Goal: Navigation & Orientation: Find specific page/section

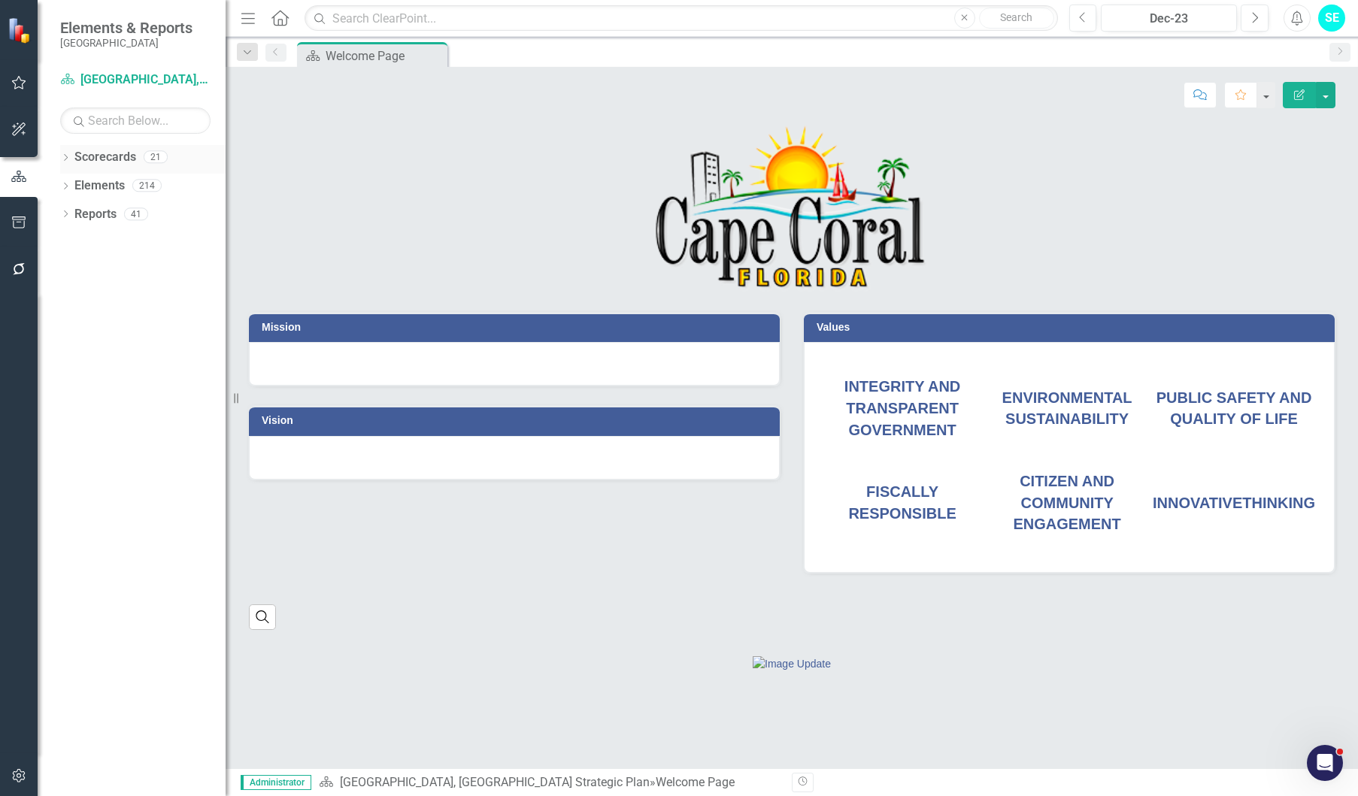
click at [65, 154] on icon at bounding box center [66, 157] width 4 height 7
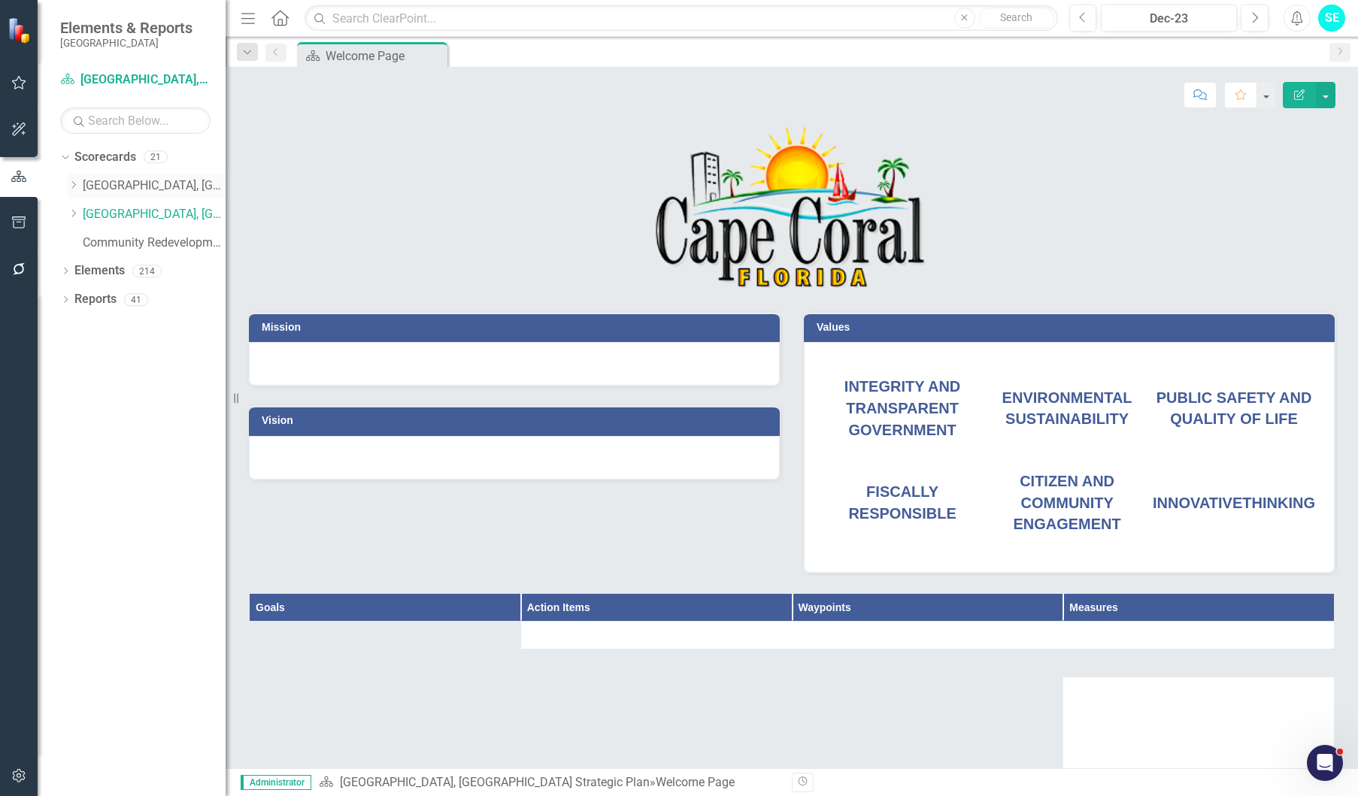
click at [77, 185] on icon "Dropdown" at bounding box center [73, 184] width 11 height 9
click at [117, 187] on link "[GEOGRAPHIC_DATA], [GEOGRAPHIC_DATA] Business Initiatives" at bounding box center [154, 185] width 143 height 17
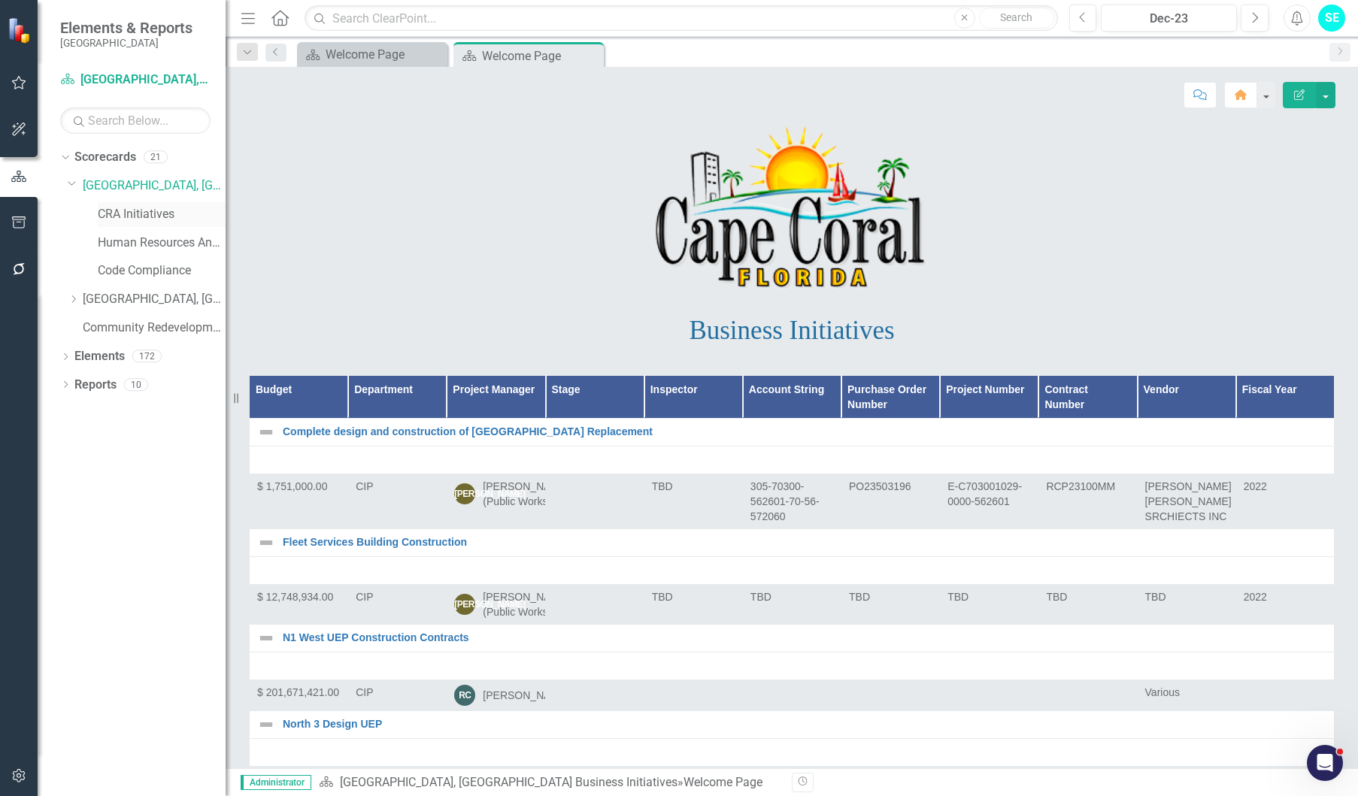
click at [134, 207] on link "CRA Initiatives" at bounding box center [162, 214] width 128 height 17
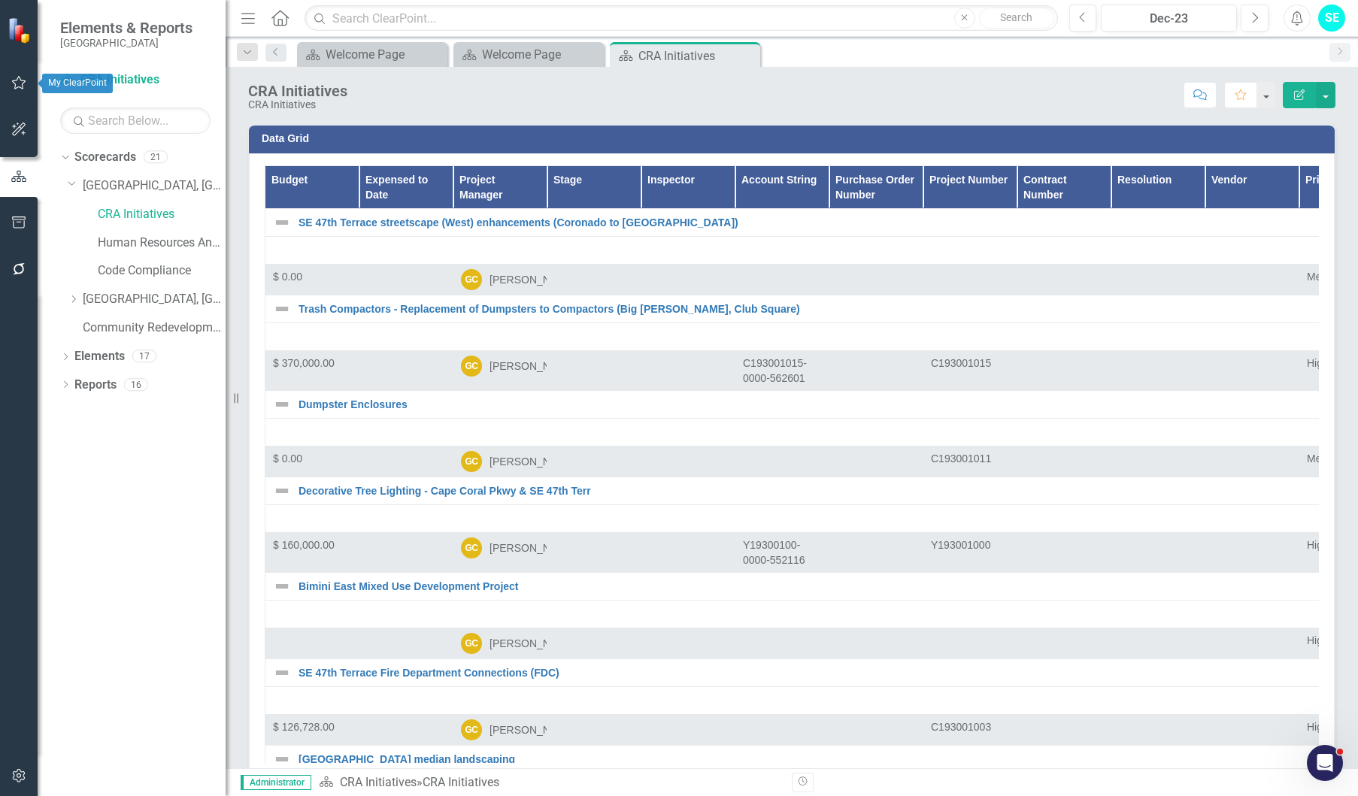
click at [23, 83] on icon "button" at bounding box center [19, 83] width 14 height 14
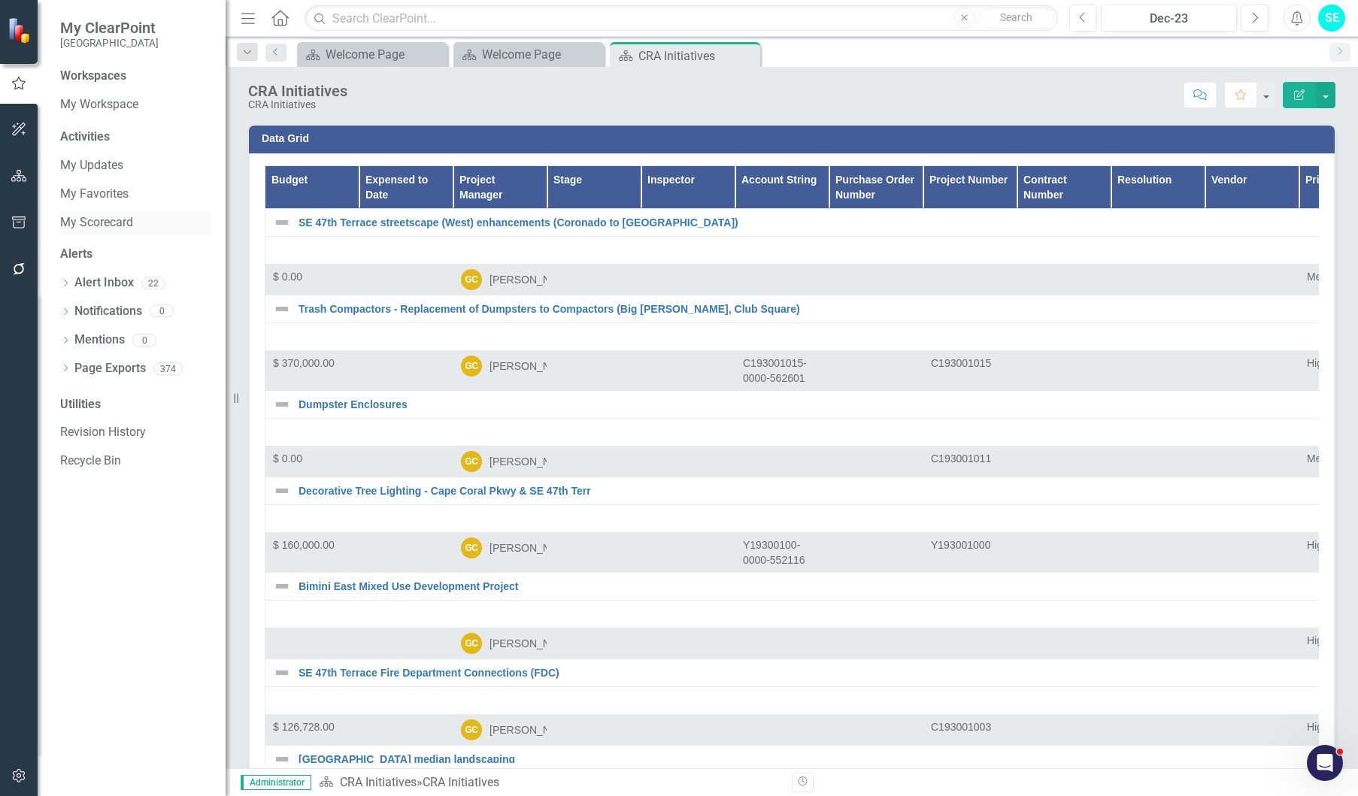
click at [103, 224] on link "My Scorecard" at bounding box center [135, 222] width 150 height 17
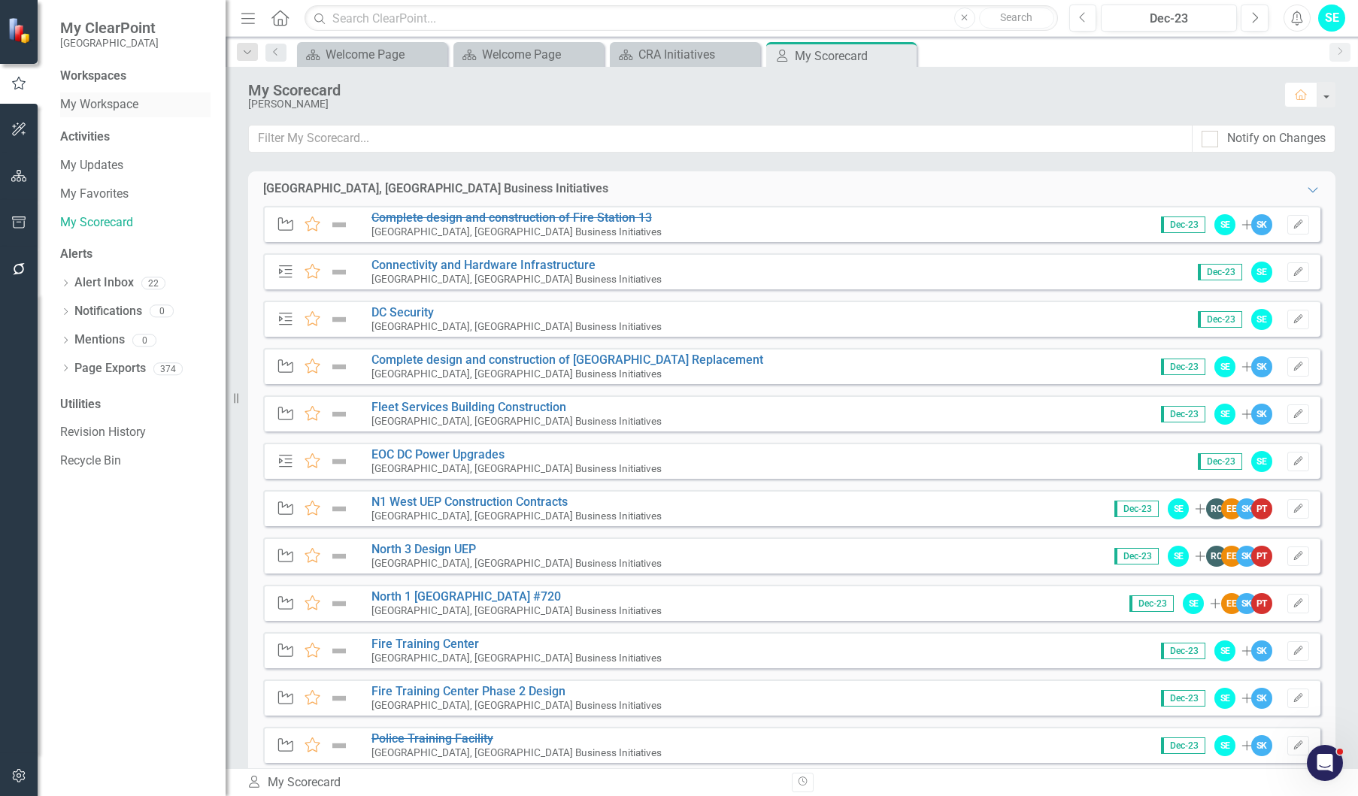
click at [92, 103] on link "My Workspace" at bounding box center [135, 104] width 150 height 17
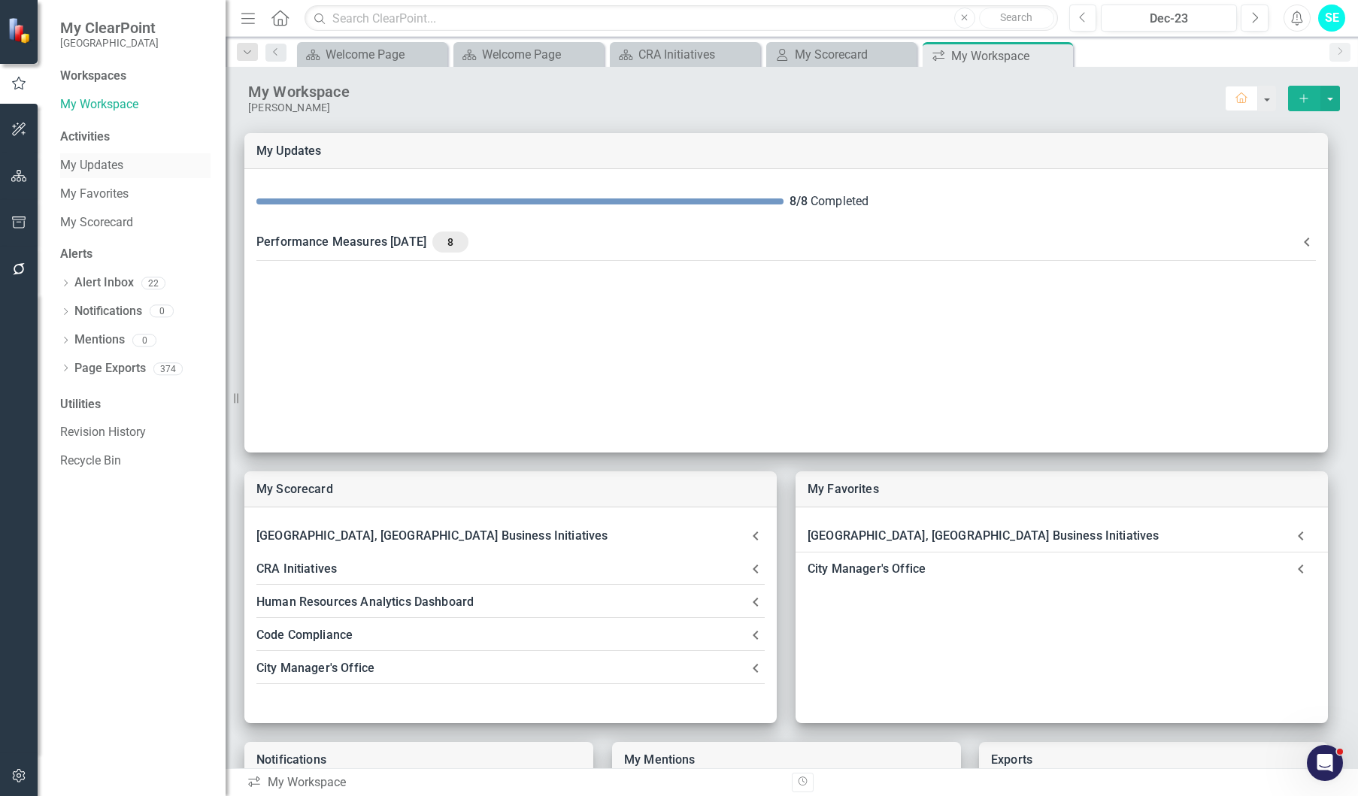
click at [108, 166] on link "My Updates" at bounding box center [135, 165] width 150 height 17
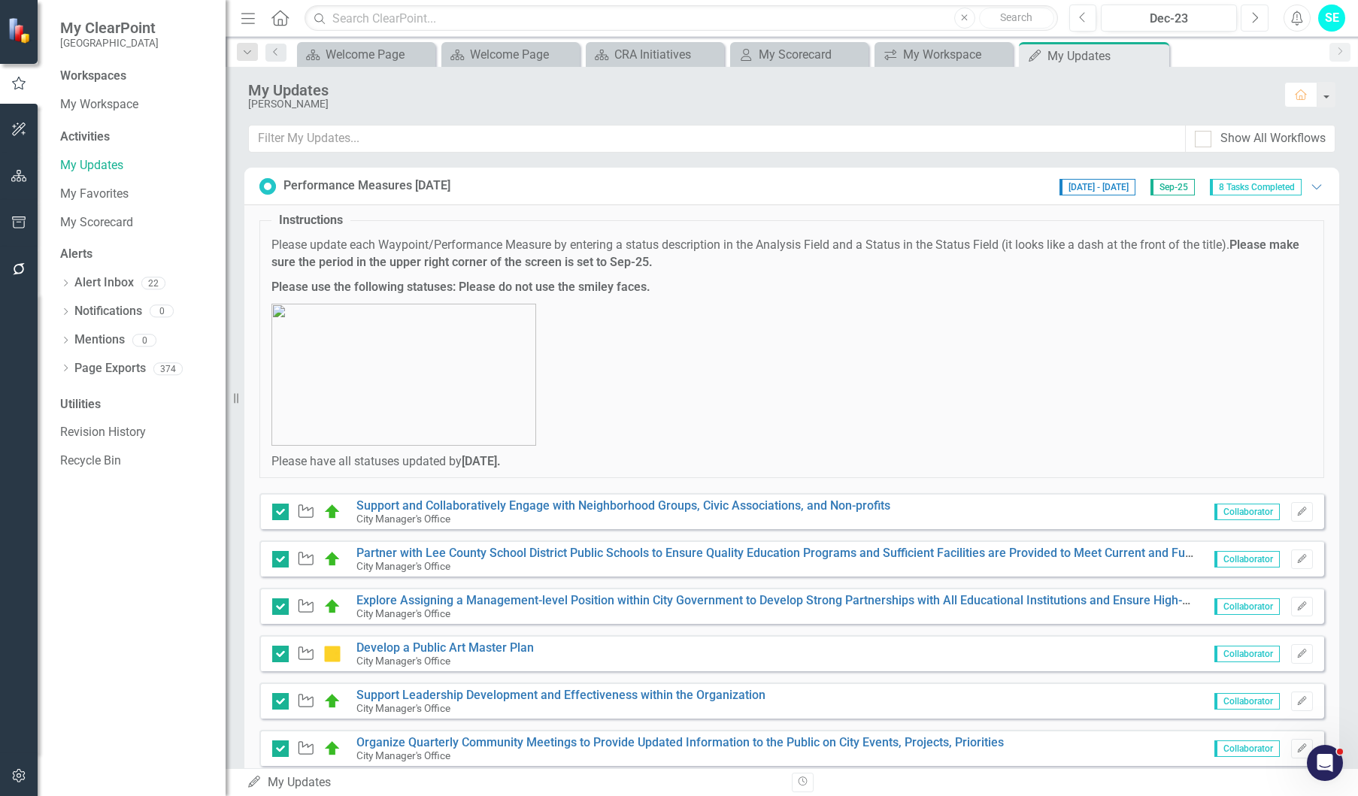
click at [1256, 24] on button "Next" at bounding box center [1255, 18] width 28 height 27
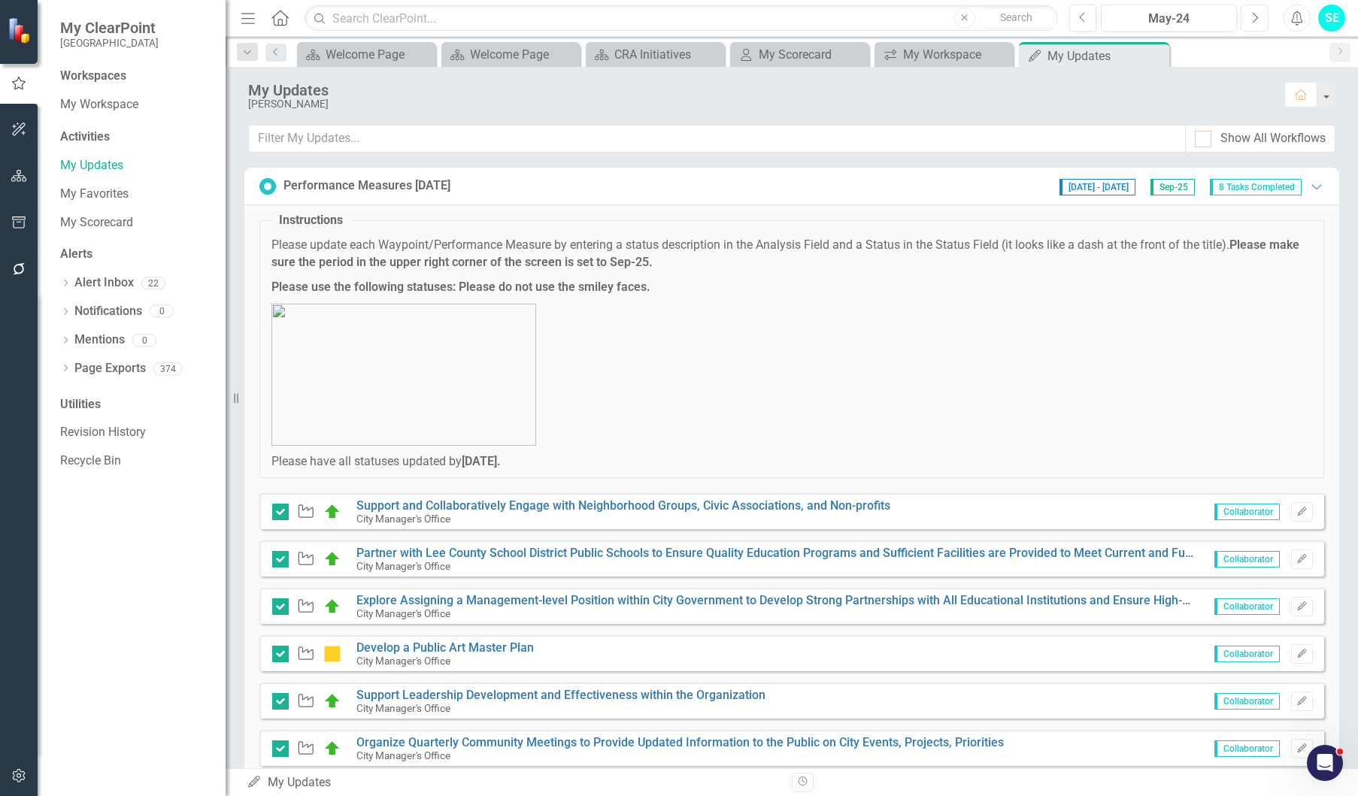
click at [1256, 24] on button "Next" at bounding box center [1255, 18] width 28 height 27
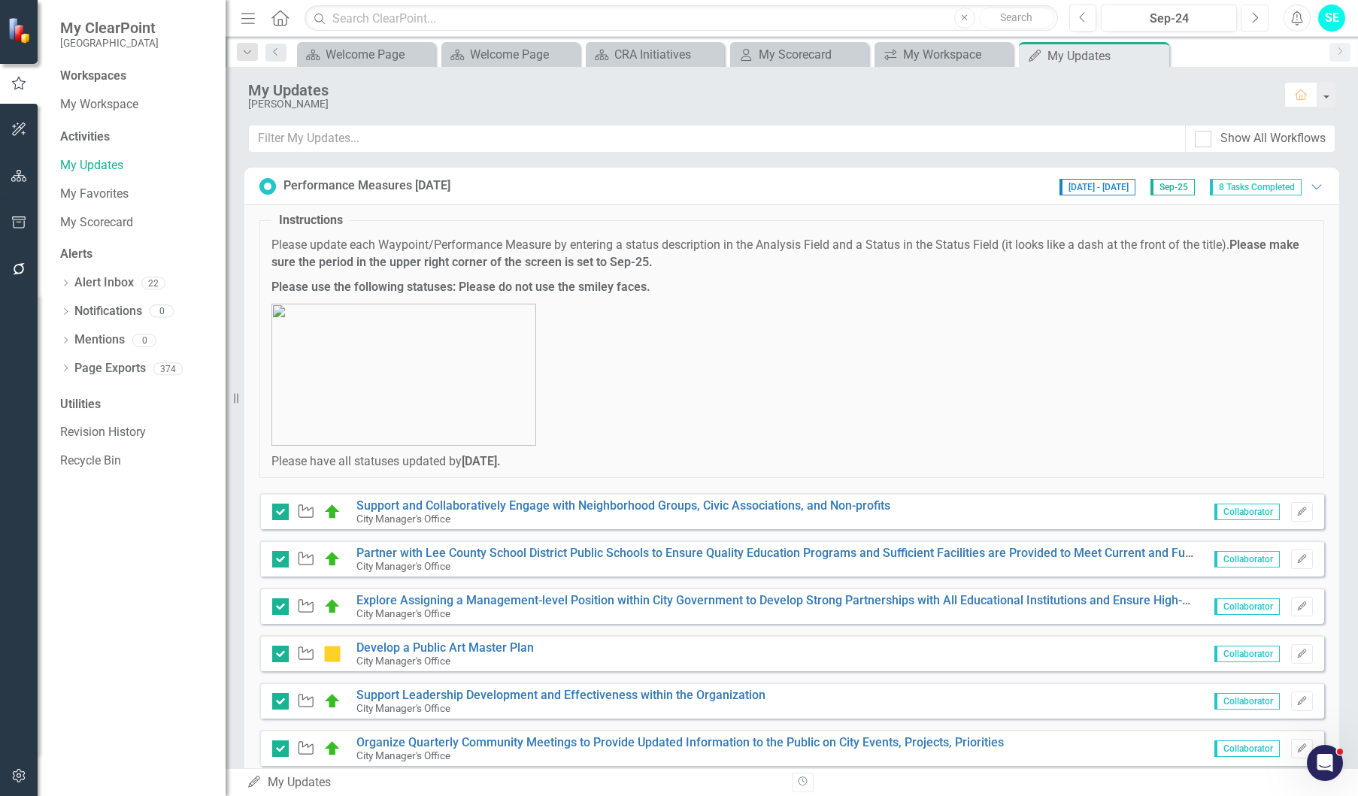
click at [1256, 24] on button "Next" at bounding box center [1255, 18] width 28 height 27
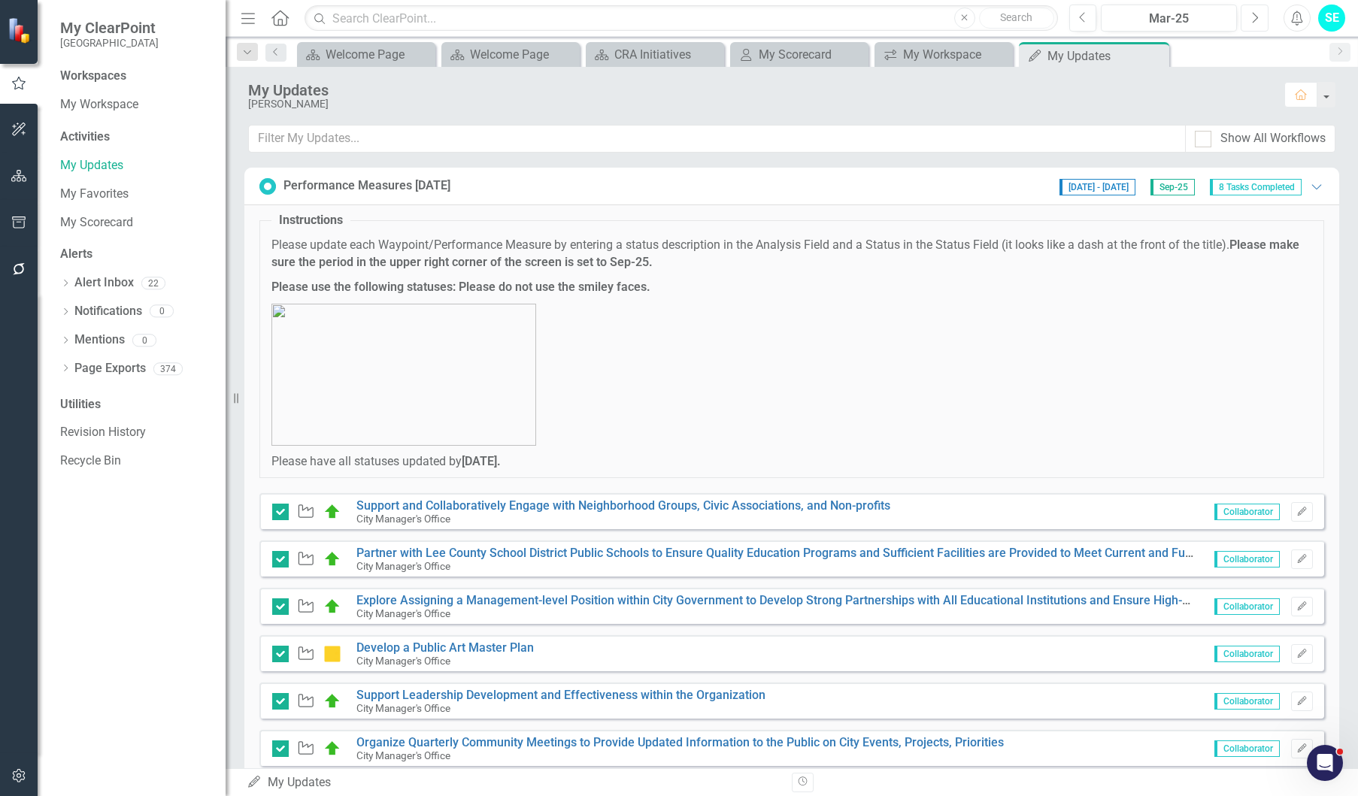
click at [1256, 24] on button "Next" at bounding box center [1255, 18] width 28 height 27
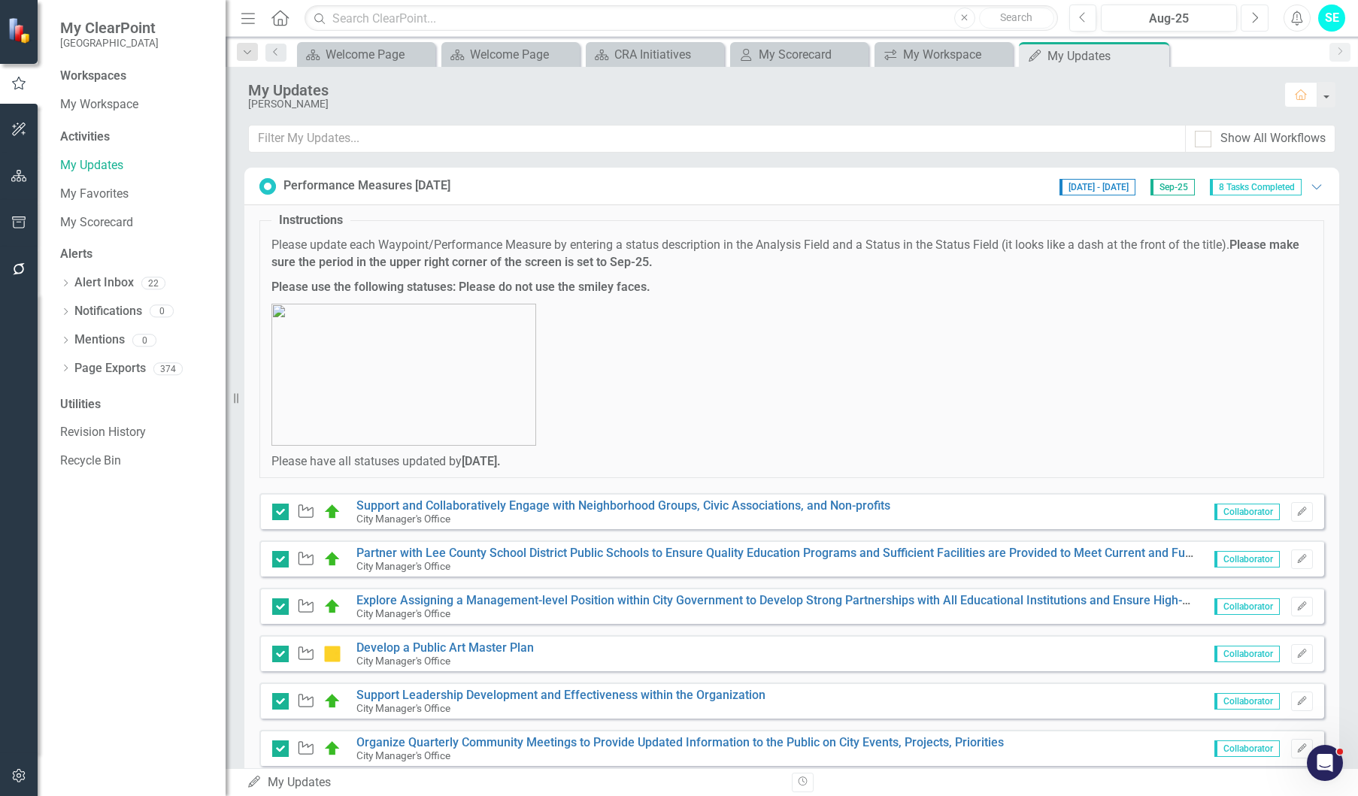
click at [1256, 24] on button "Next" at bounding box center [1255, 18] width 28 height 27
click at [1079, 21] on icon "Previous" at bounding box center [1083, 18] width 8 height 14
drag, startPoint x: 1201, startPoint y: 140, endPoint x: 1120, endPoint y: 118, distance: 84.8
click at [1201, 140] on input "Show All Workflows" at bounding box center [1200, 136] width 10 height 10
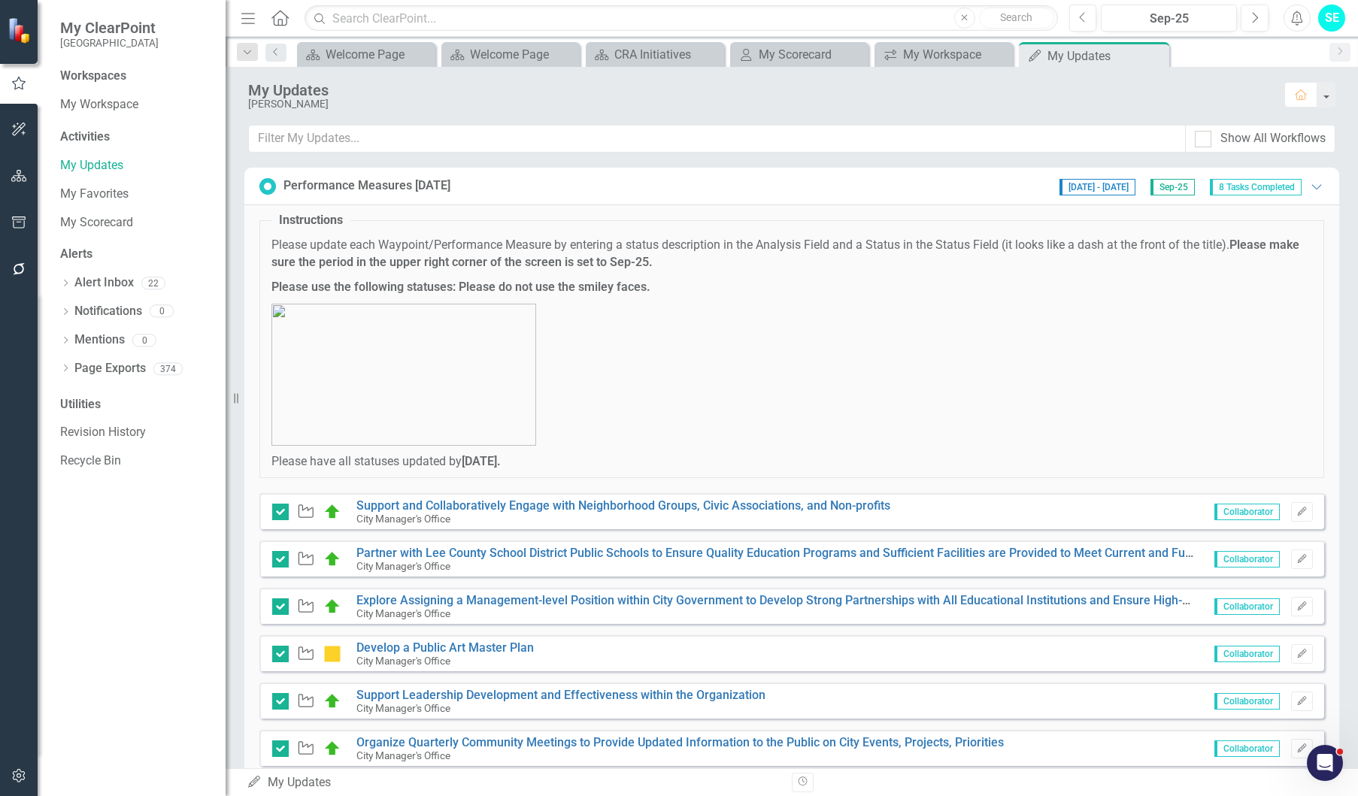
checkbox input "true"
